Goal: Task Accomplishment & Management: Manage account settings

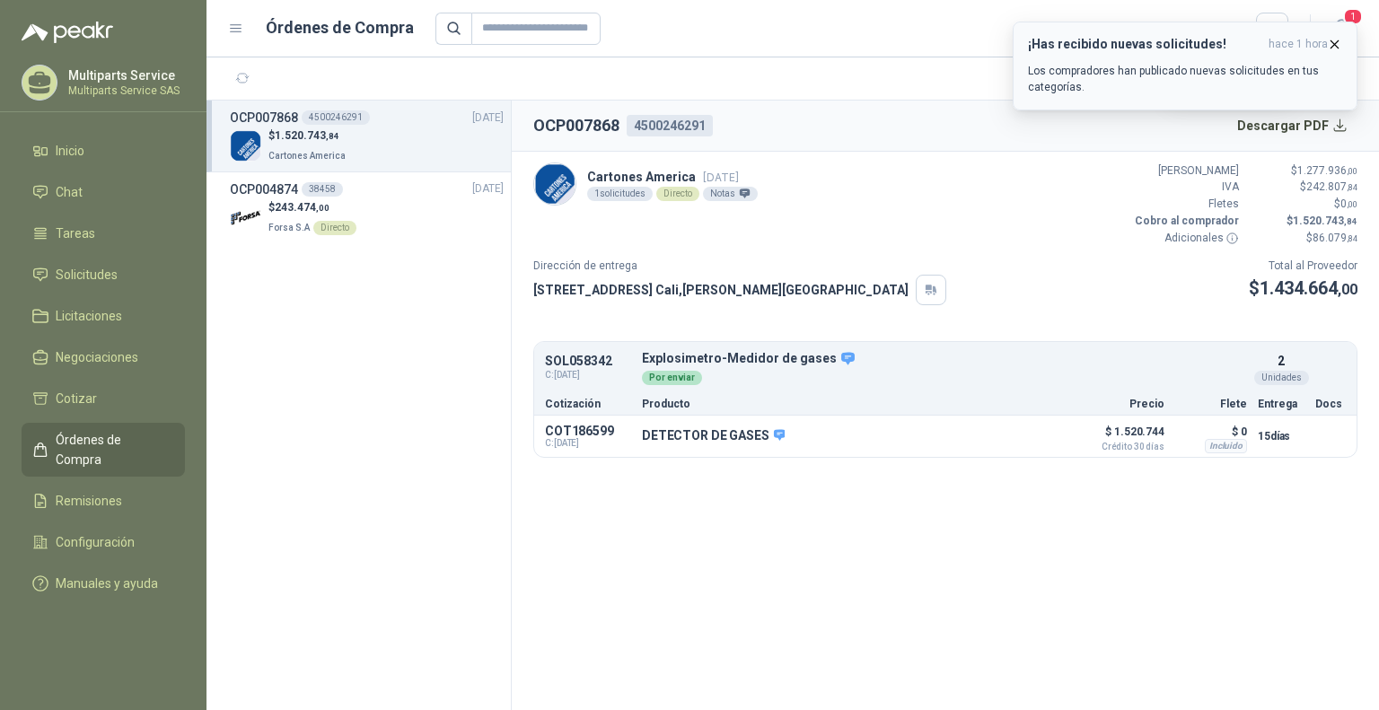
click at [1338, 39] on icon "button" at bounding box center [1334, 44] width 15 height 15
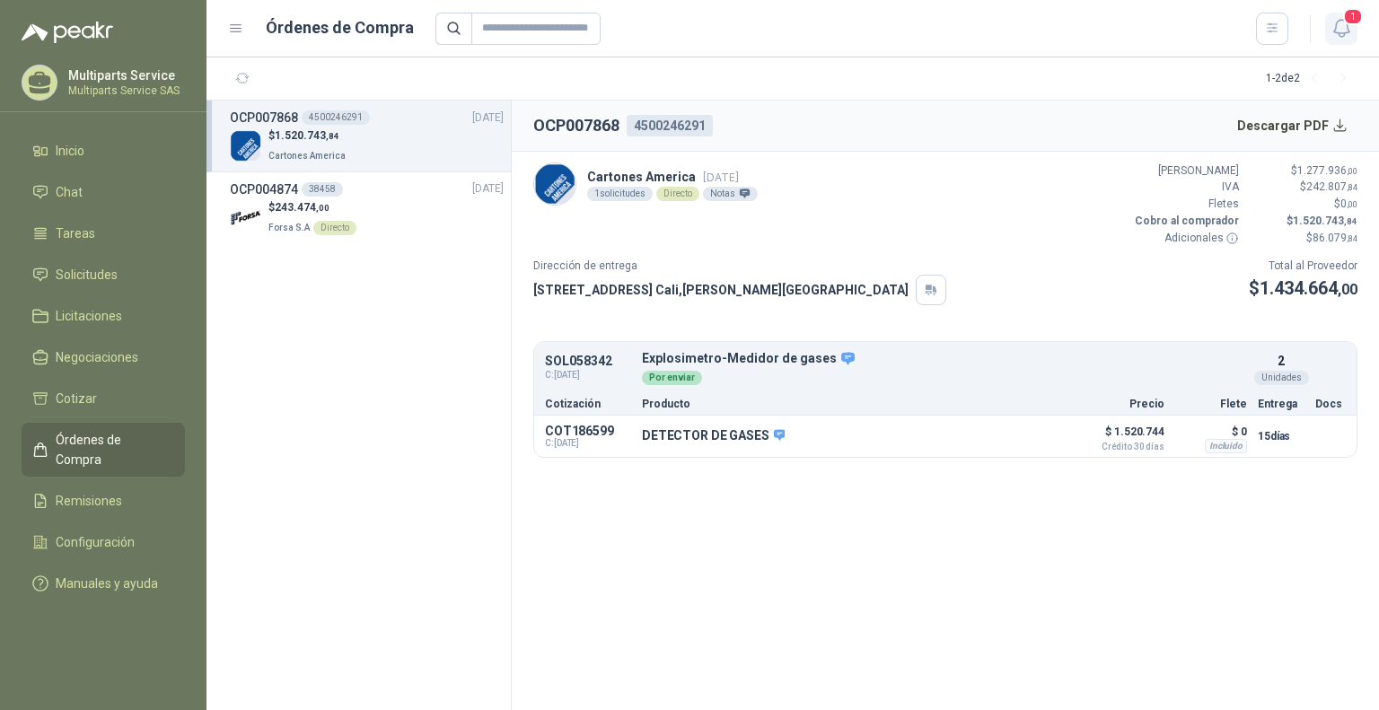
click at [1346, 27] on icon "button" at bounding box center [1341, 28] width 22 height 22
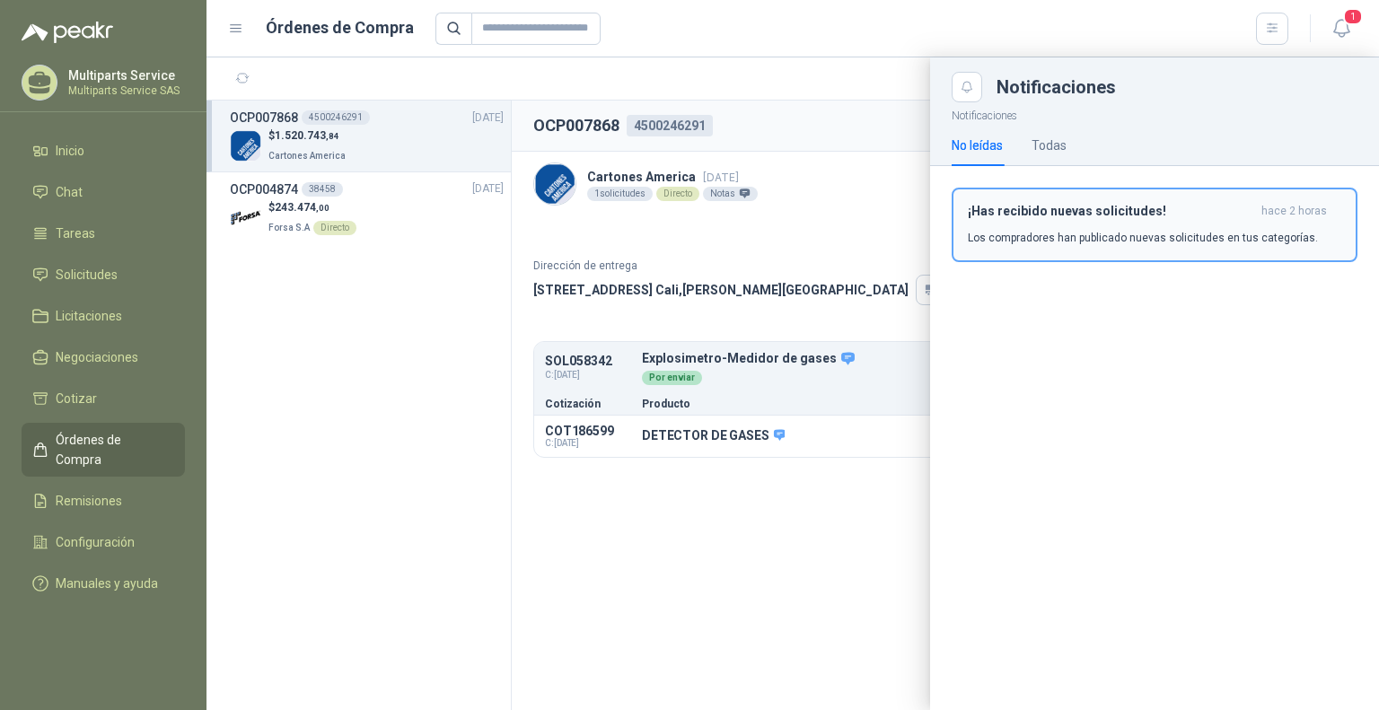
click at [1073, 197] on button "¡Has recibido nuevas solicitudes! hace 2 horas Los compradores han publicado nu…" at bounding box center [1155, 225] width 406 height 75
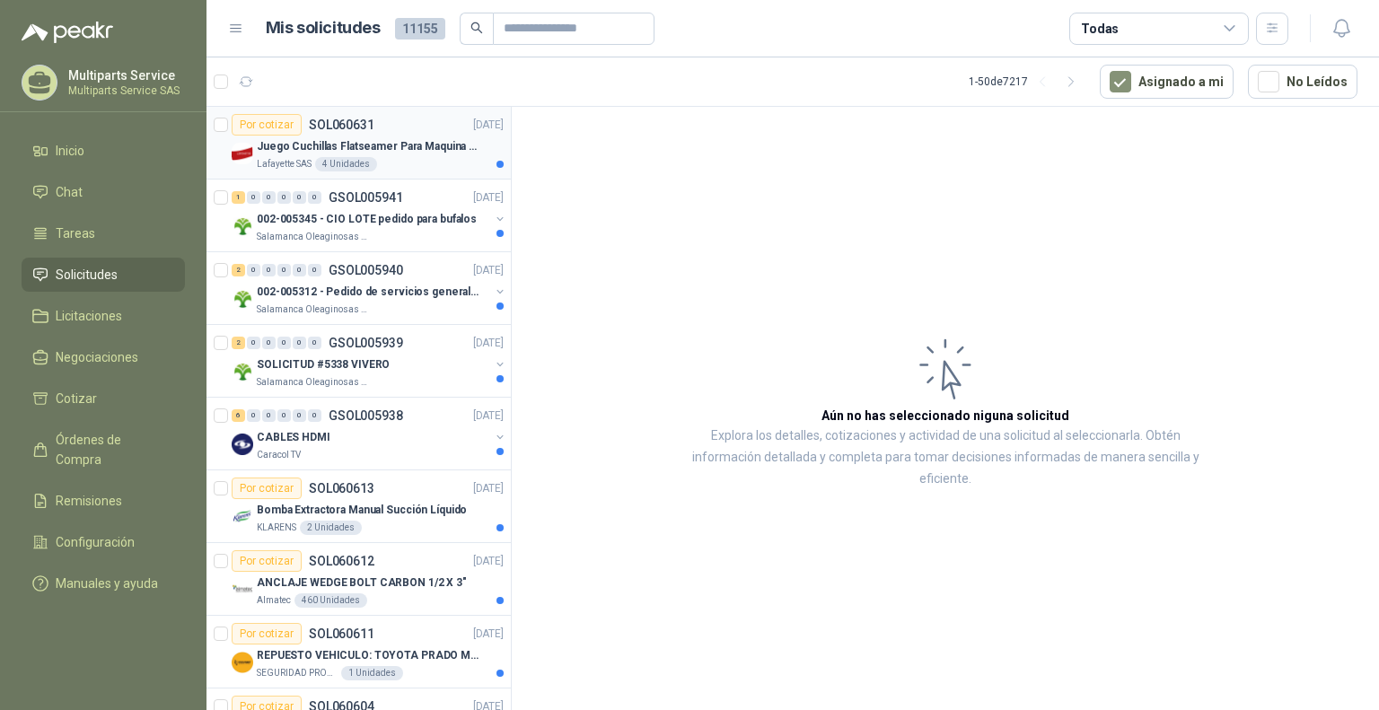
click at [426, 170] on div "Lafayette SAS 4 Unidades" at bounding box center [380, 164] width 247 height 14
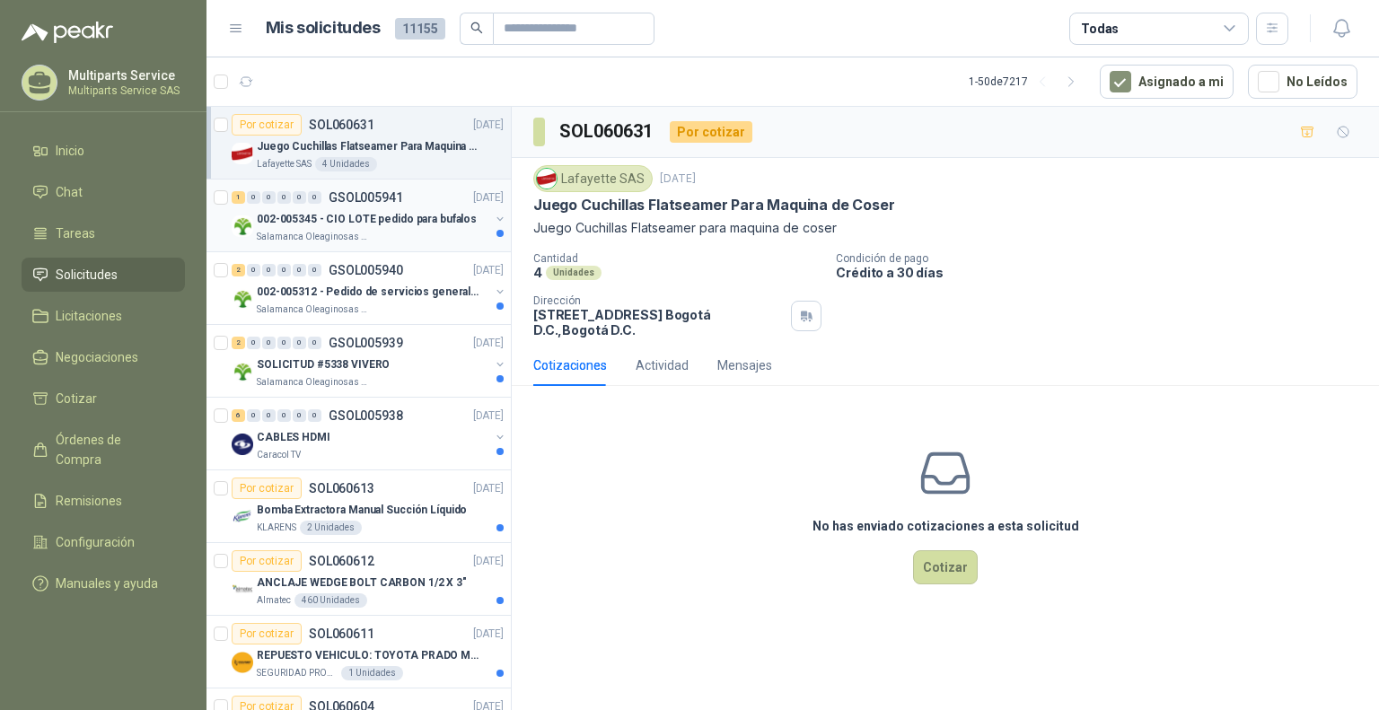
click at [392, 211] on p "002-005345 - CIO LOTE pedido para bufalos" at bounding box center [367, 219] width 220 height 17
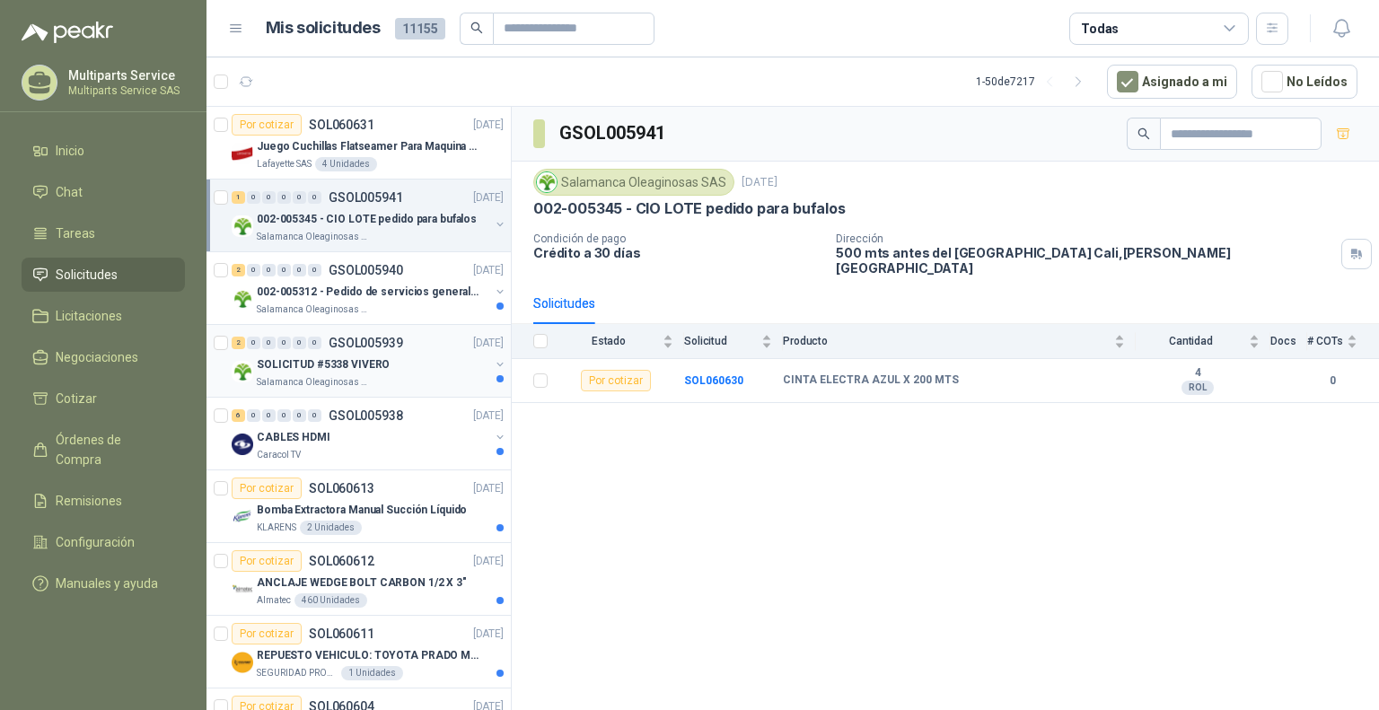
click at [383, 351] on div "2 0 0 0 0 0 GSOL005939 [DATE]" at bounding box center [370, 343] width 276 height 22
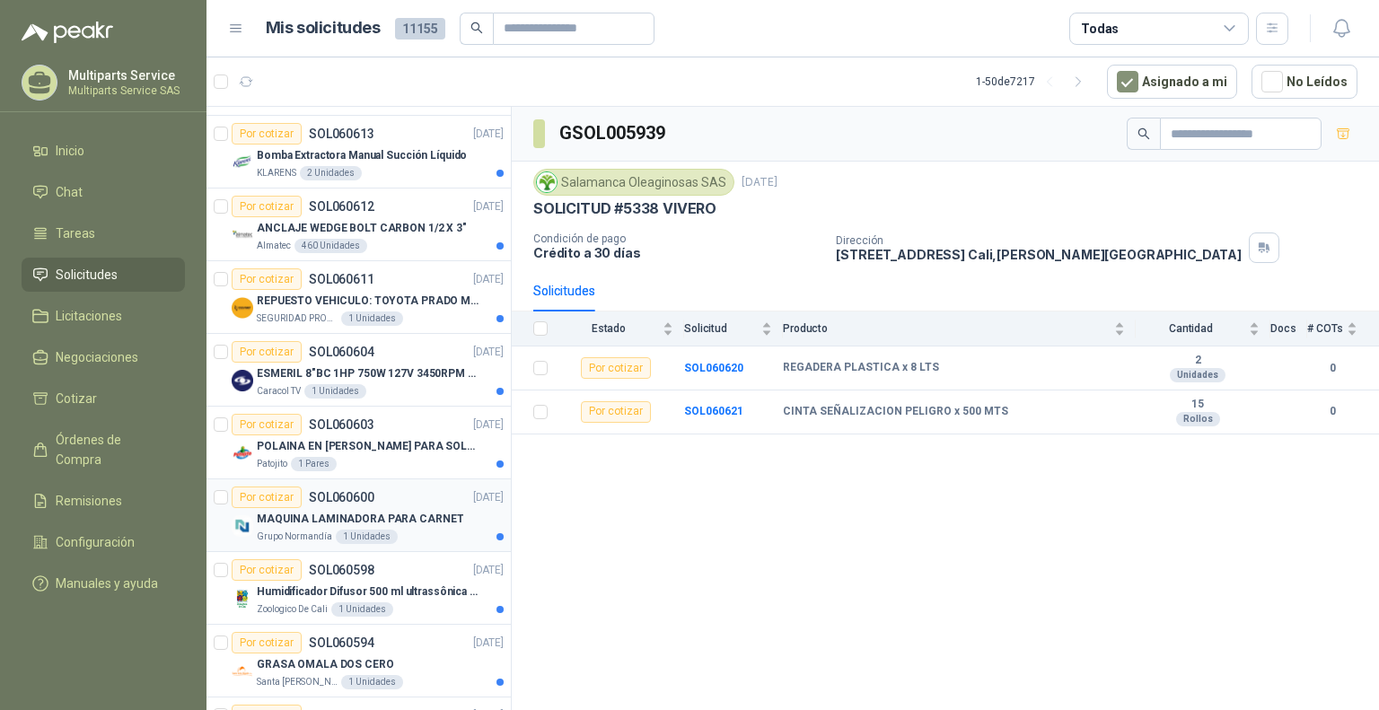
scroll to position [539, 0]
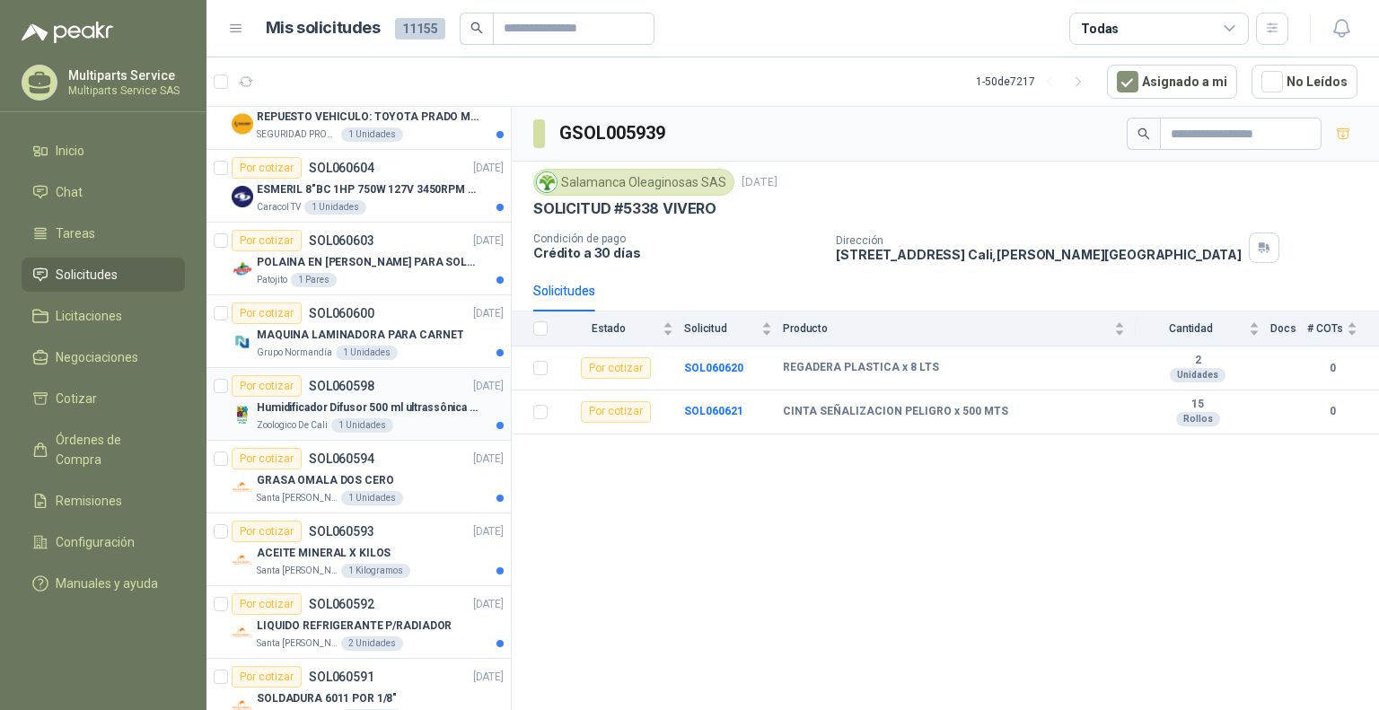
click at [399, 399] on p "Humidificador Difusor 500 ml ultrassônica Residencial Ultrassônico 500ml con vo…" at bounding box center [369, 407] width 224 height 17
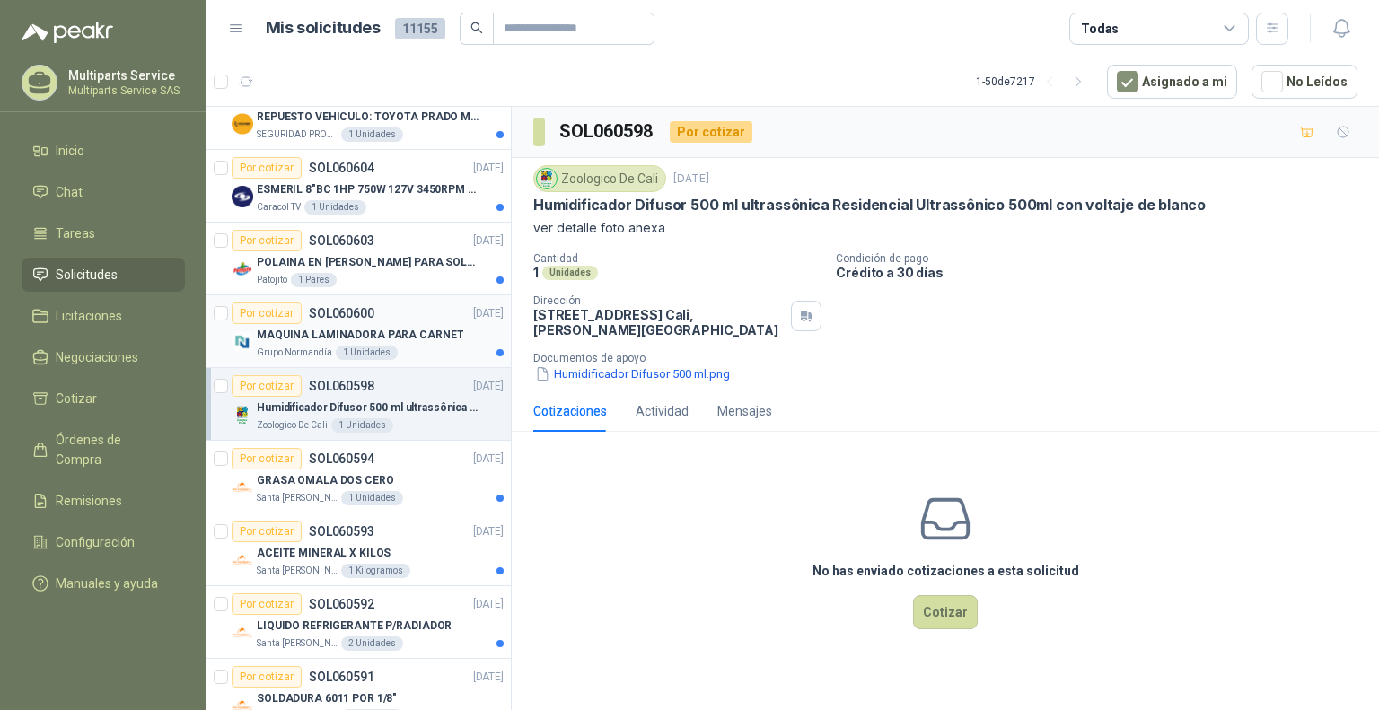
click at [442, 320] on div "Por cotizar SOL060600 [DATE]" at bounding box center [368, 314] width 272 height 22
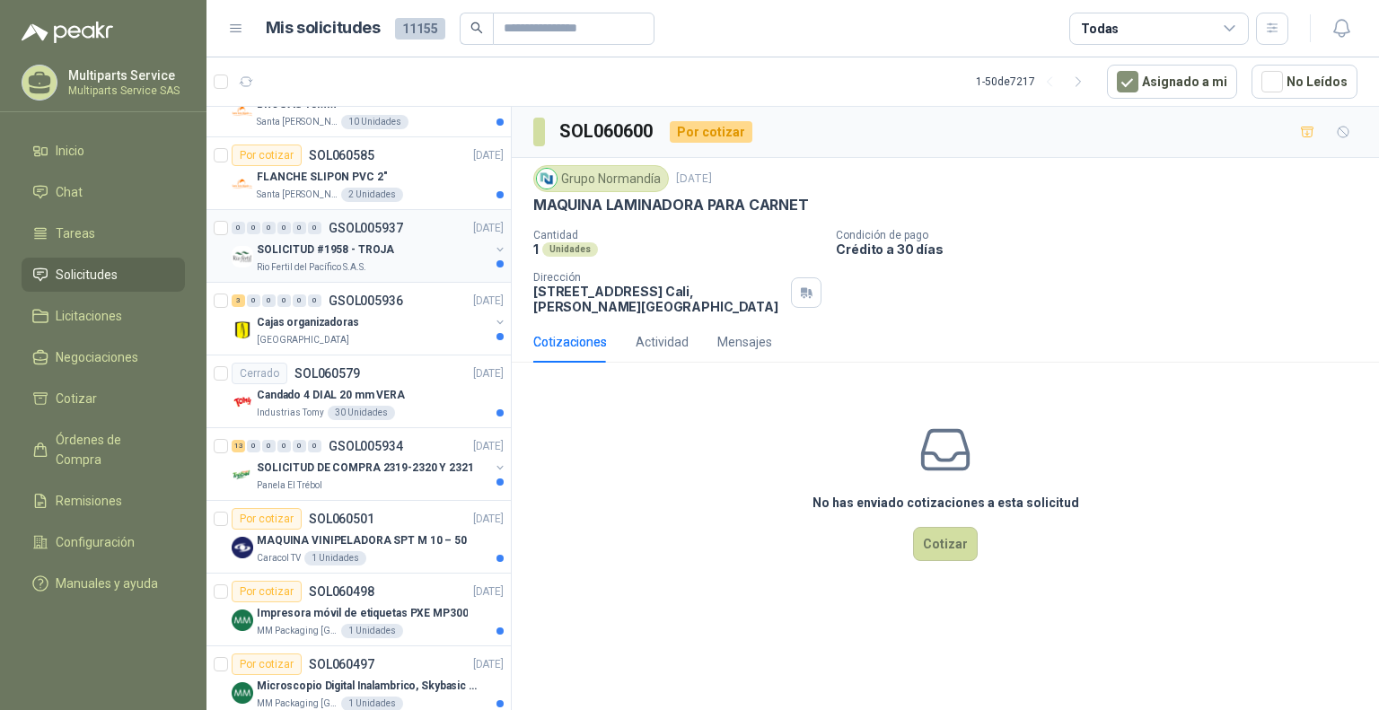
scroll to position [1526, 0]
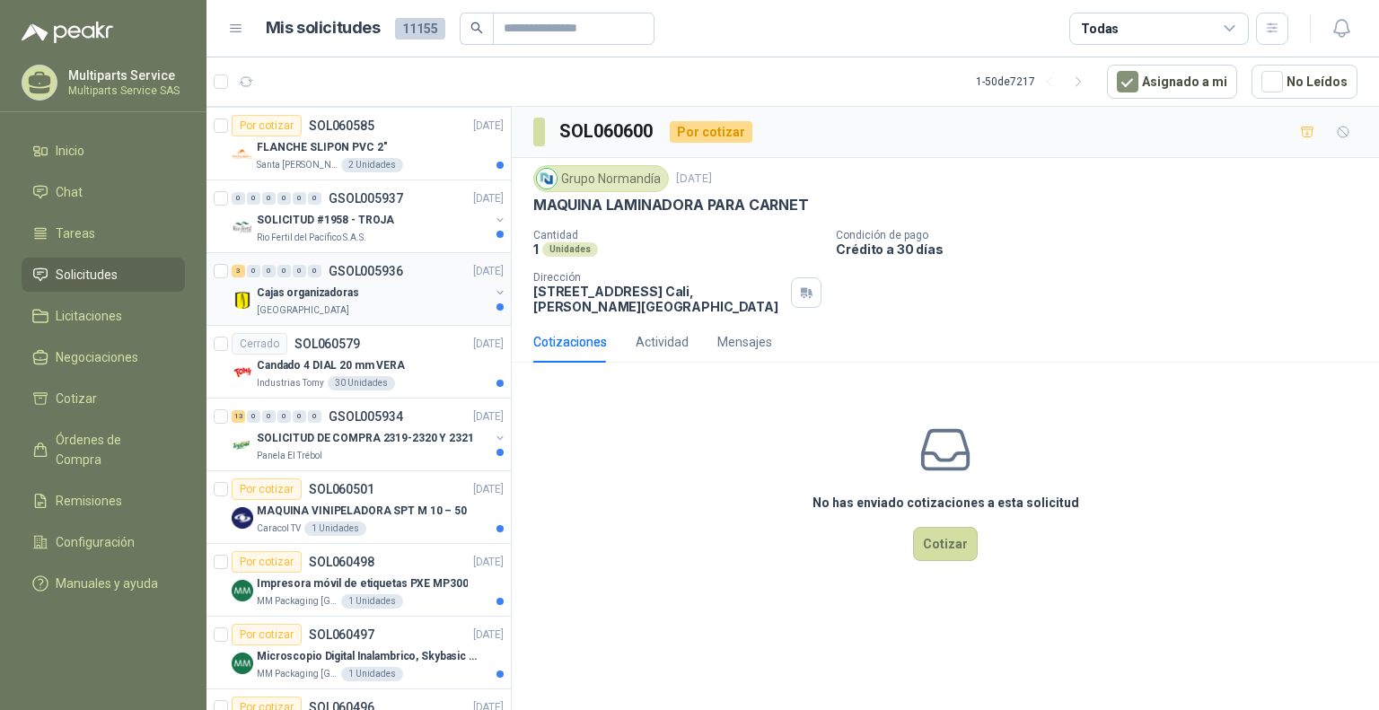
click at [412, 317] on div "3 0 0 0 0 0 GSOL005936 [DATE] Cajas organizadoras [GEOGRAPHIC_DATA]" at bounding box center [358, 289] width 304 height 73
click at [415, 355] on div "Candado 4 DIAL 20 mm VERA" at bounding box center [380, 366] width 247 height 22
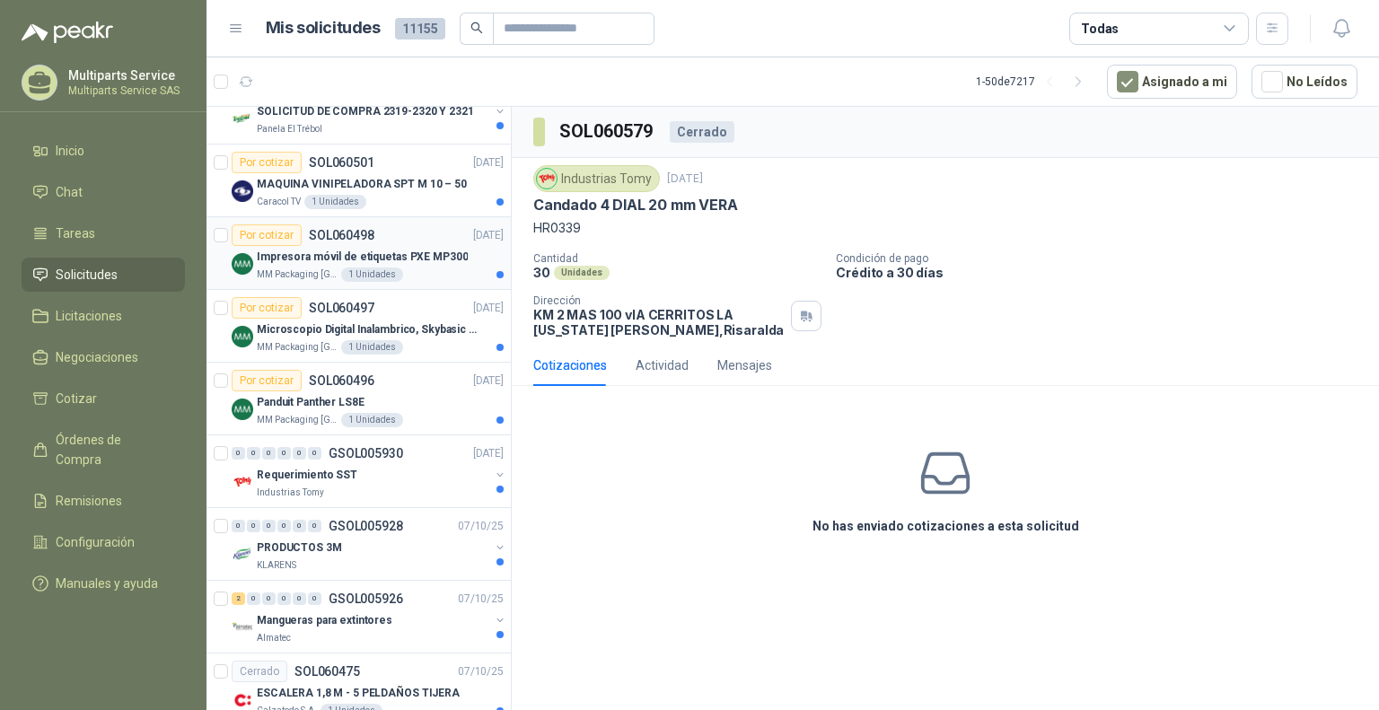
scroll to position [1885, 0]
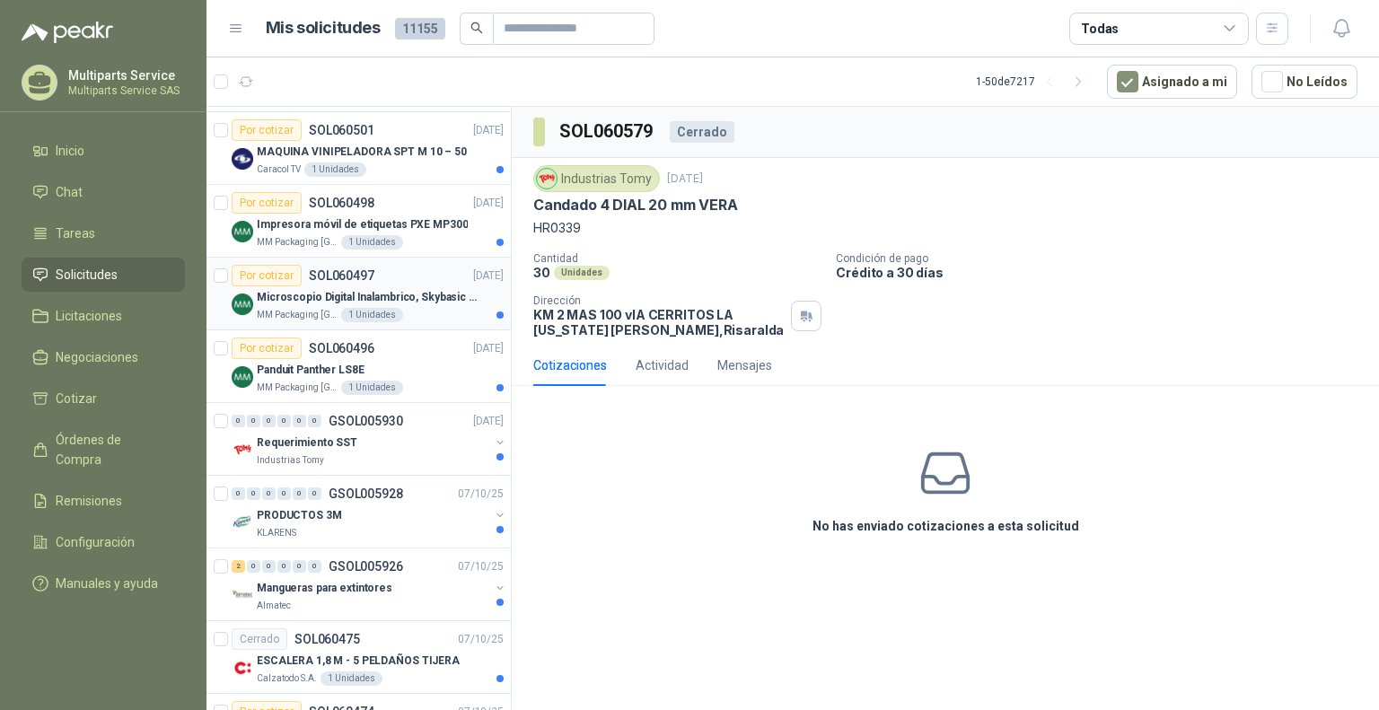
click at [420, 308] on div "MM Packaging [GEOGRAPHIC_DATA] 1 Unidades" at bounding box center [380, 315] width 247 height 14
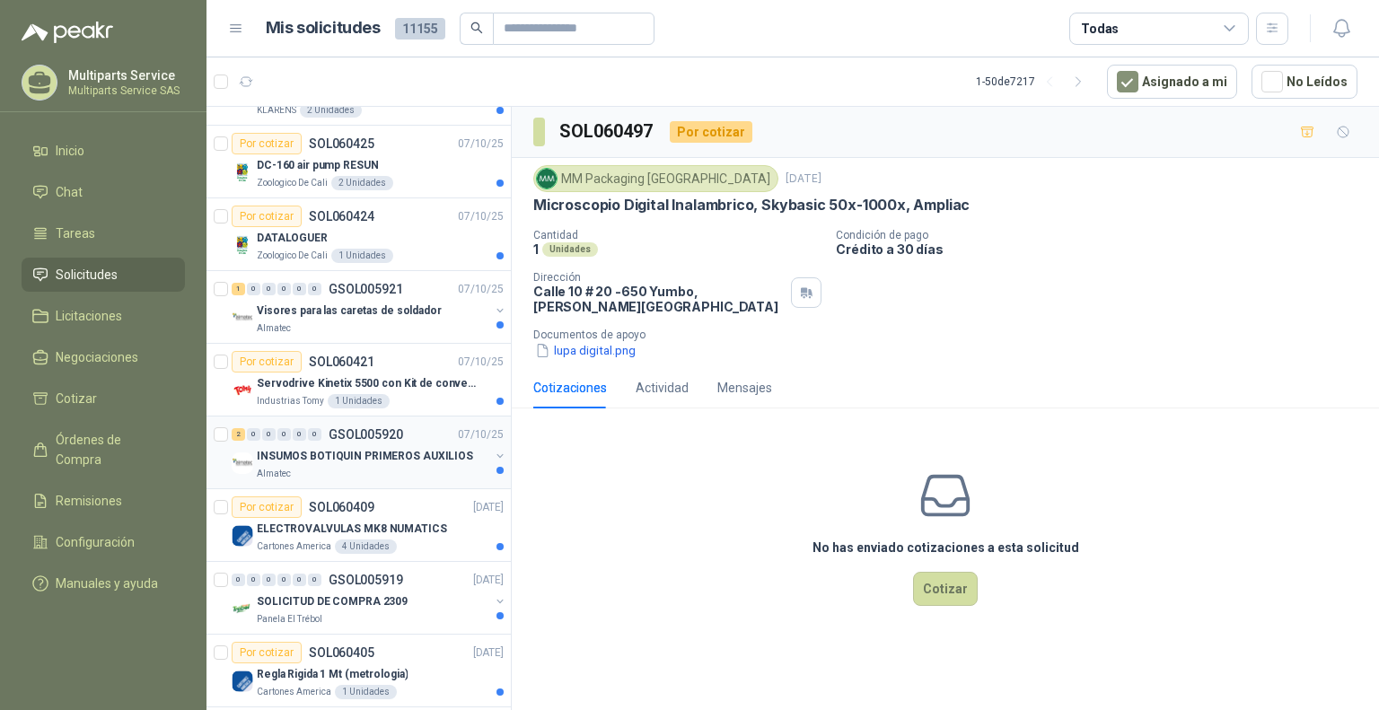
scroll to position [3056, 0]
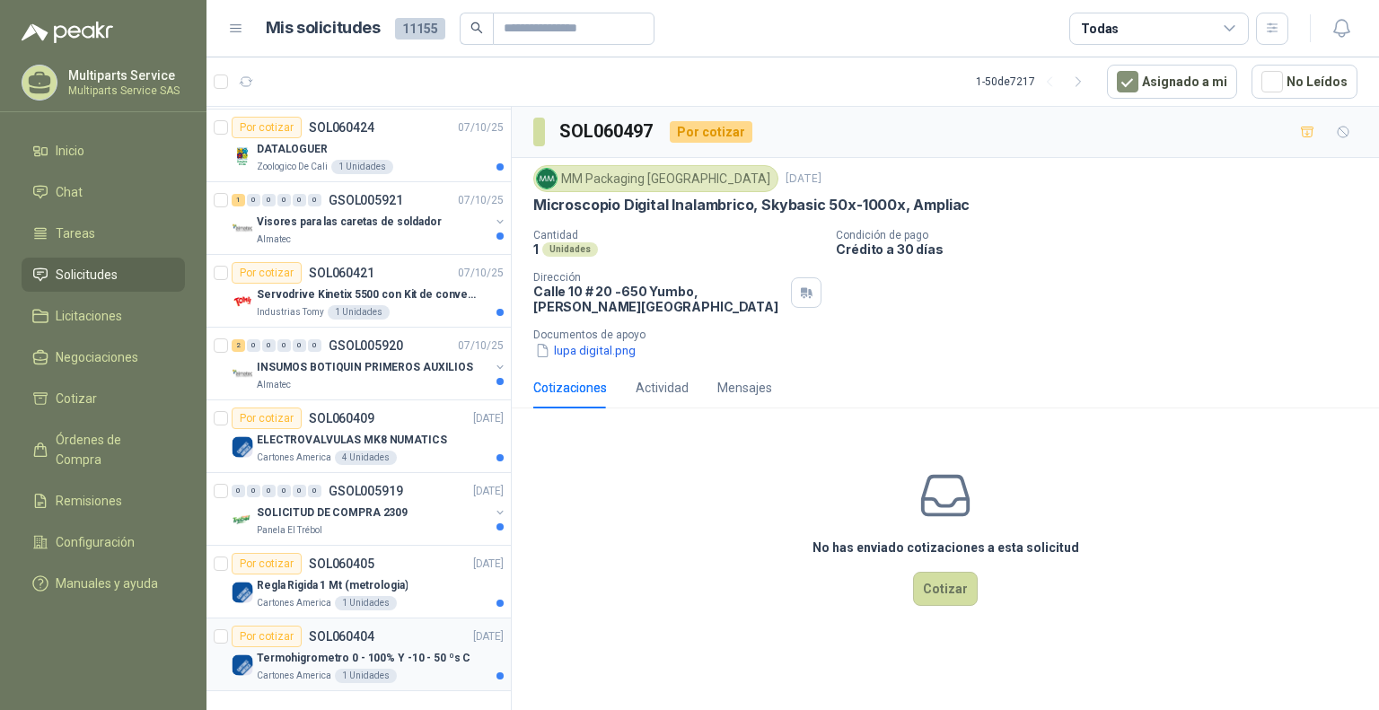
click at [426, 629] on div "Por cotizar SOL060404 [DATE]" at bounding box center [368, 637] width 272 height 22
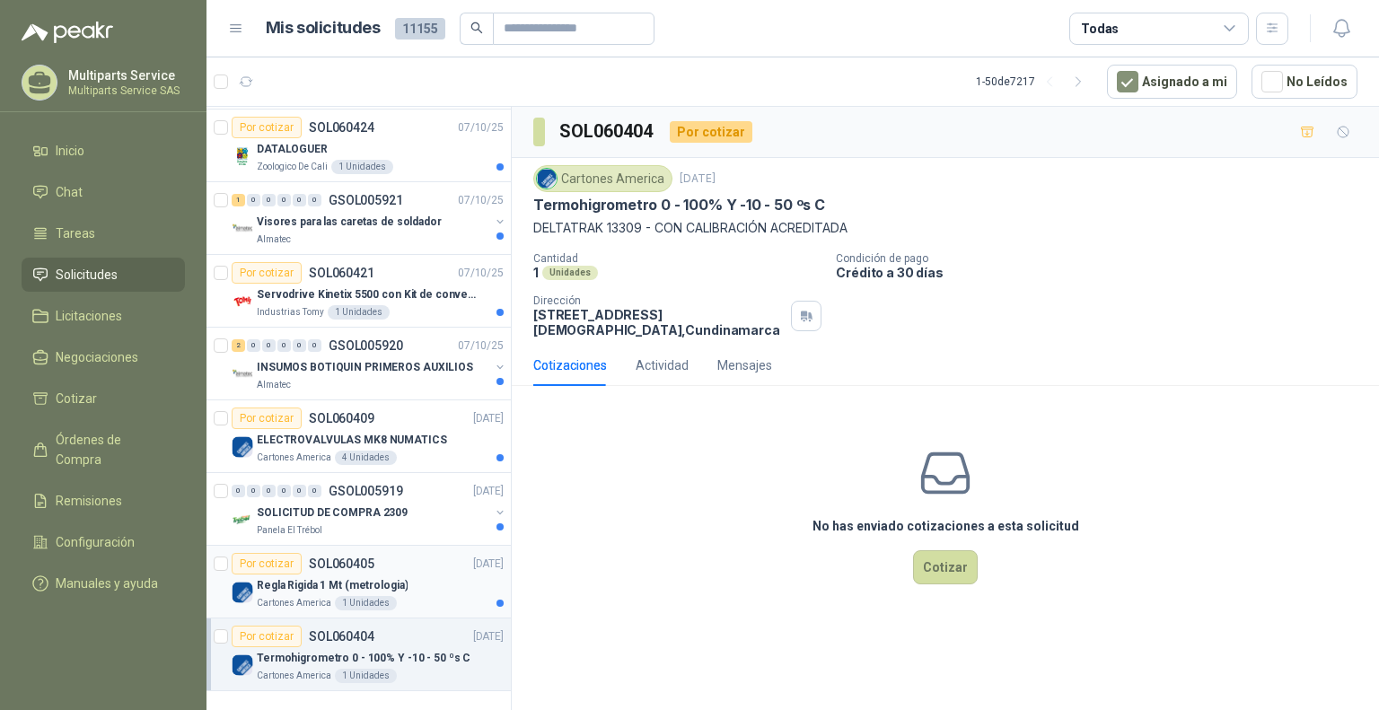
click at [455, 575] on div "Regla Rigida 1 Mt (metrologia)" at bounding box center [380, 586] width 247 height 22
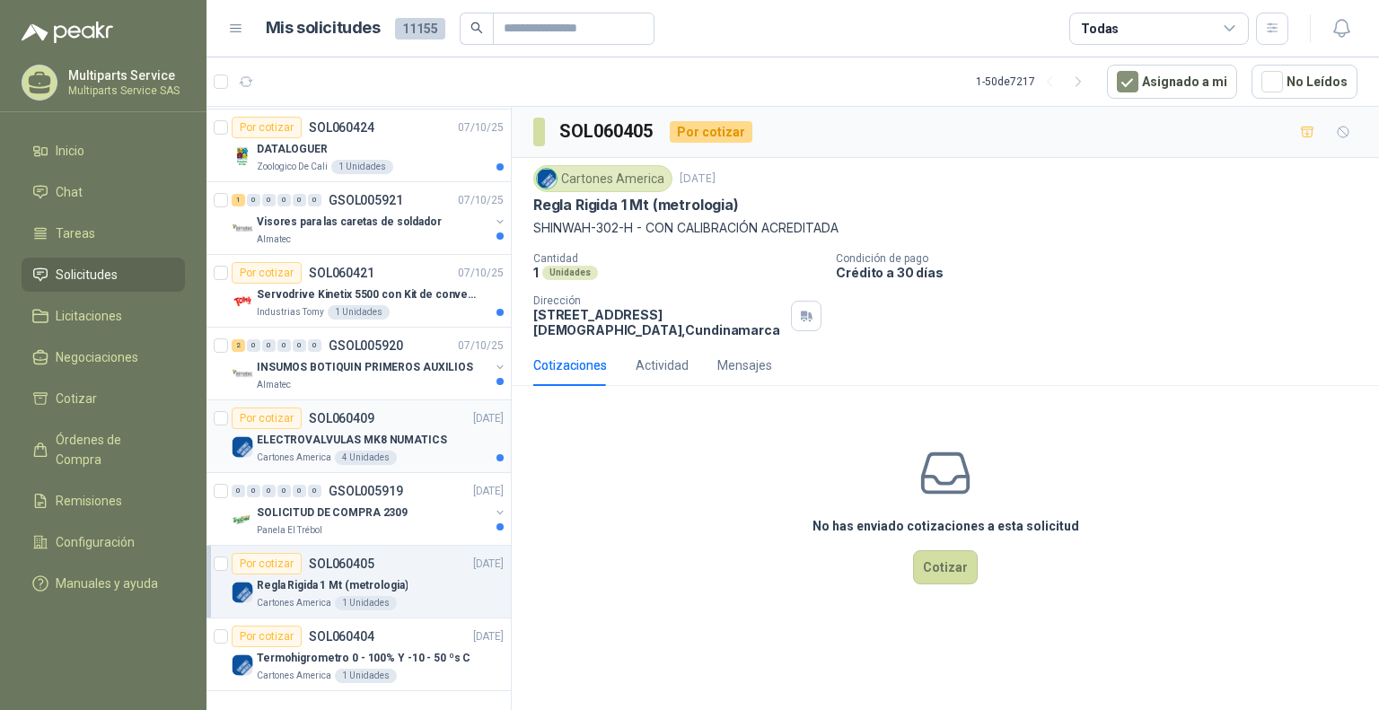
click at [449, 451] on div "Cartones America 4 Unidades" at bounding box center [380, 458] width 247 height 14
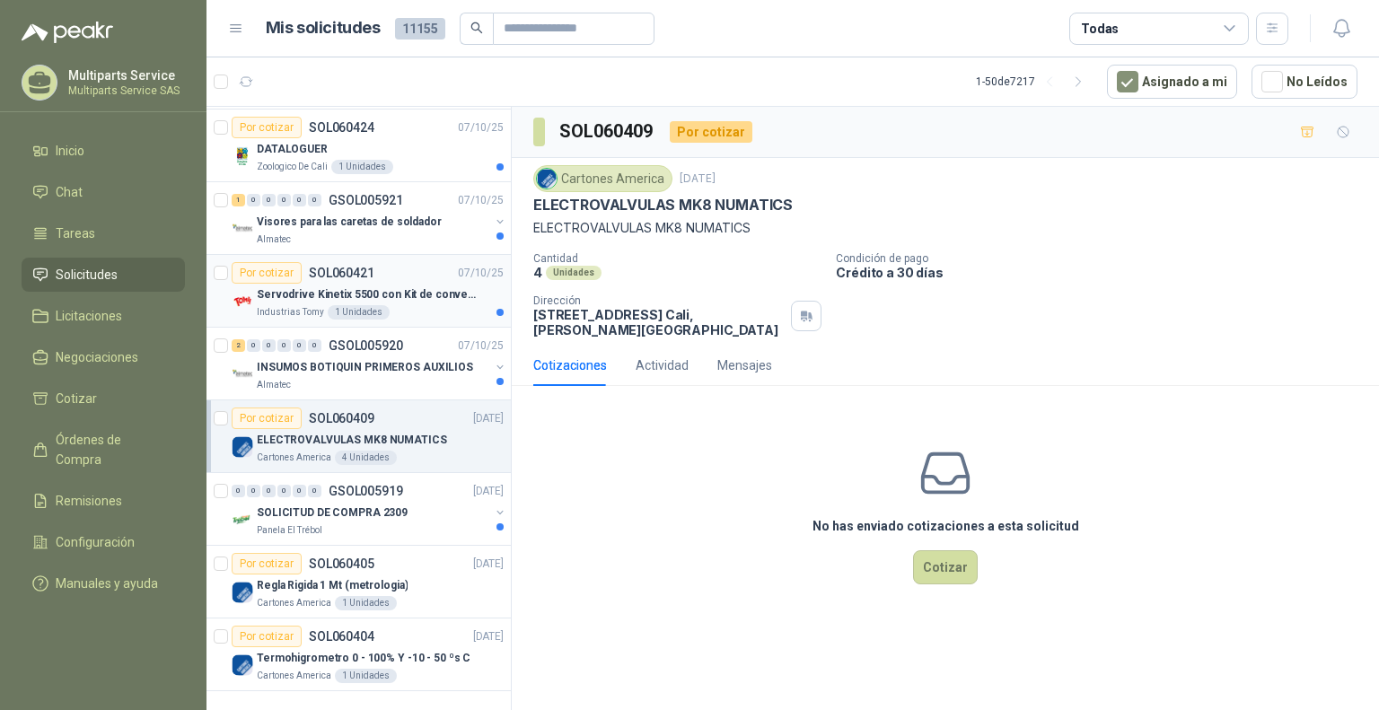
click at [461, 286] on p "Servodrive Kinetix 5500 con Kit de conversión y filtro (Ref 41350505)" at bounding box center [369, 294] width 224 height 17
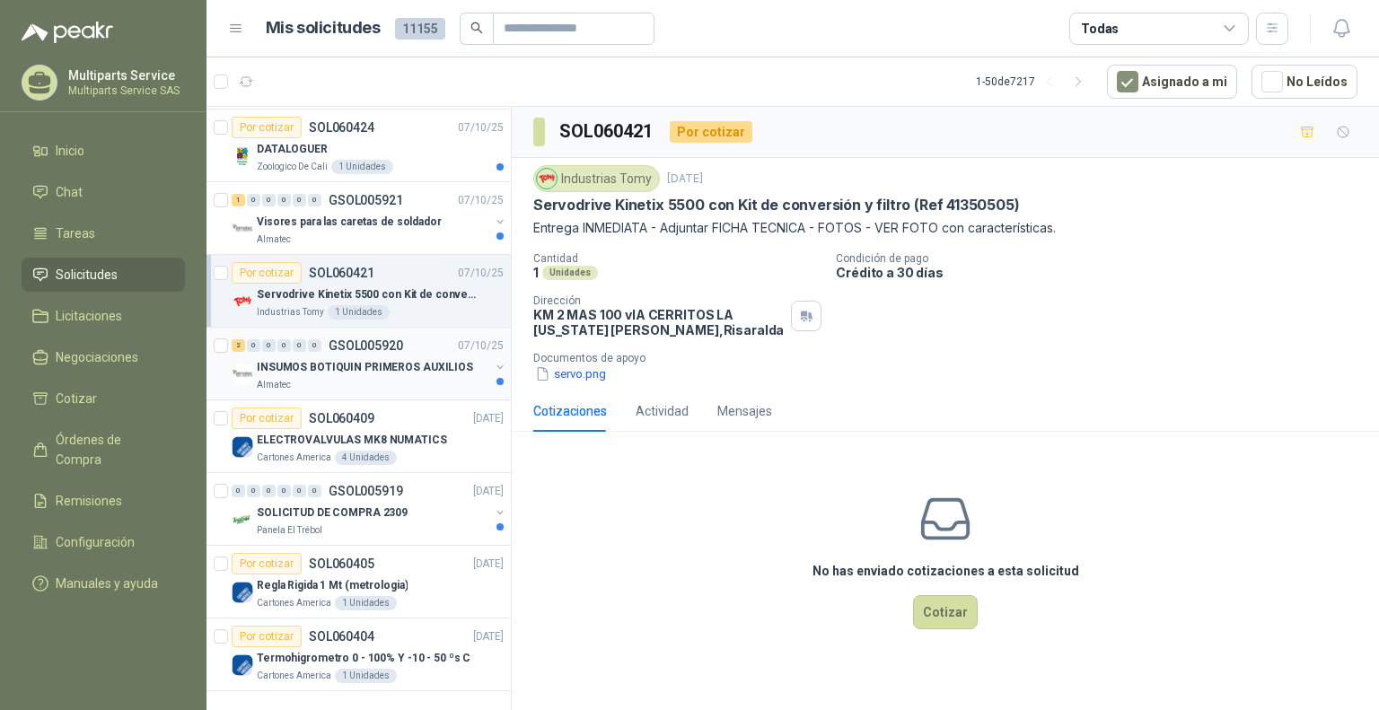
click at [434, 378] on div "Almatec" at bounding box center [373, 385] width 233 height 14
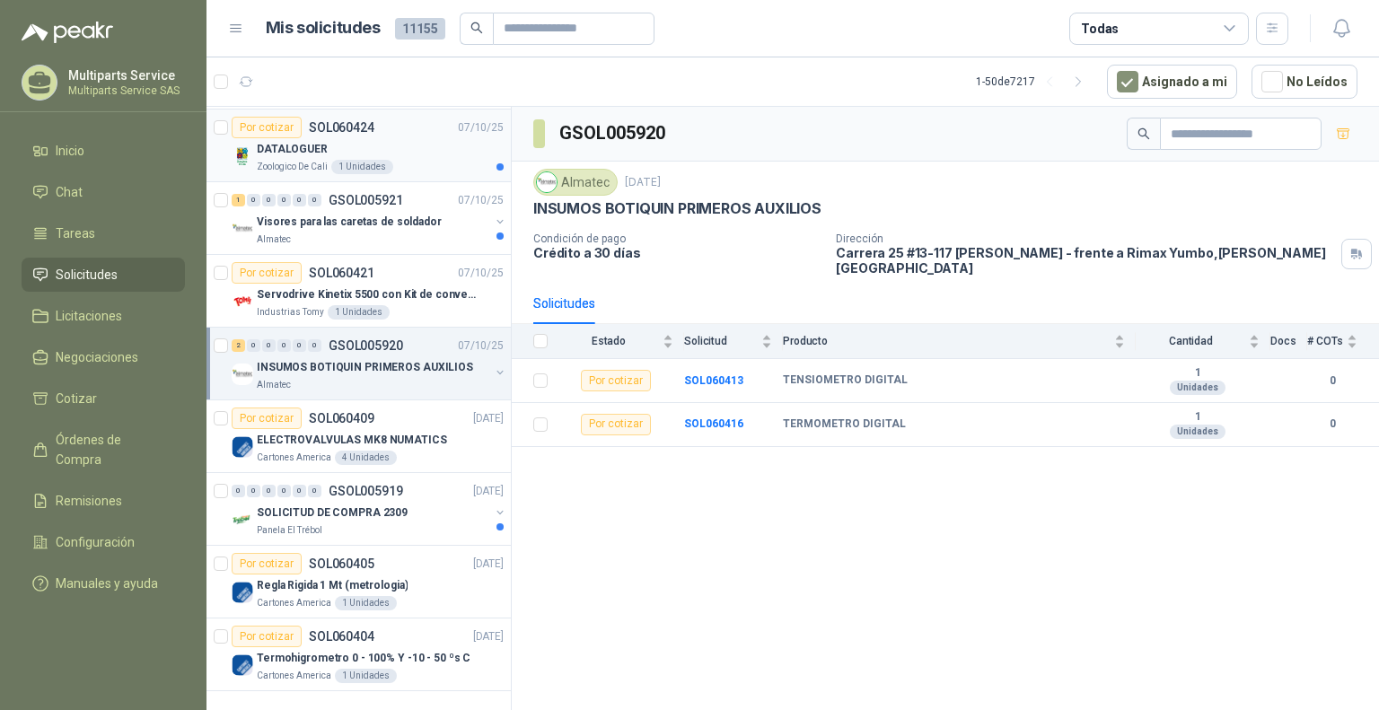
click at [439, 123] on div "Por cotizar SOL060424 [DATE]" at bounding box center [368, 128] width 272 height 22
